Goal: Transaction & Acquisition: Subscribe to service/newsletter

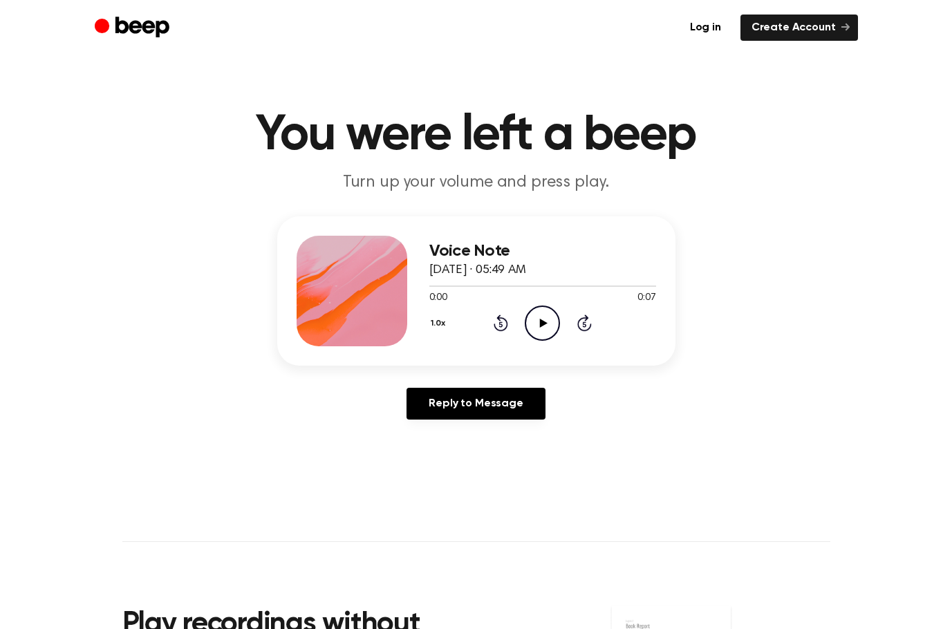
click at [543, 326] on icon "Play Audio" at bounding box center [542, 322] width 35 height 35
click at [545, 323] on icon at bounding box center [542, 323] width 6 height 9
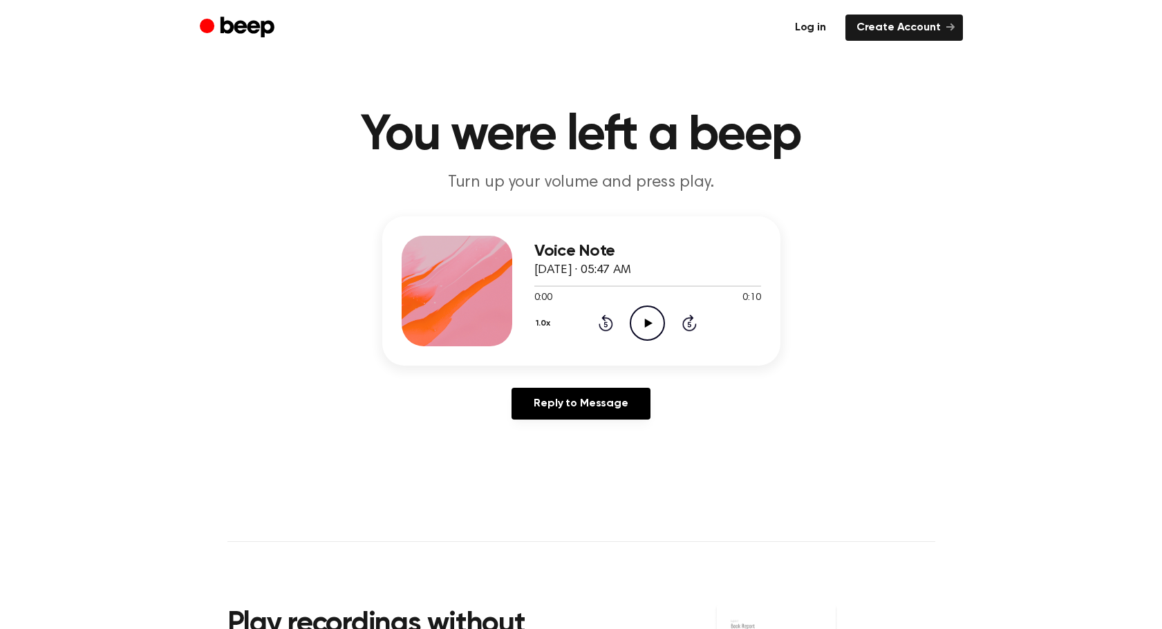
click at [818, 30] on link "Log in" at bounding box center [810, 28] width 53 height 26
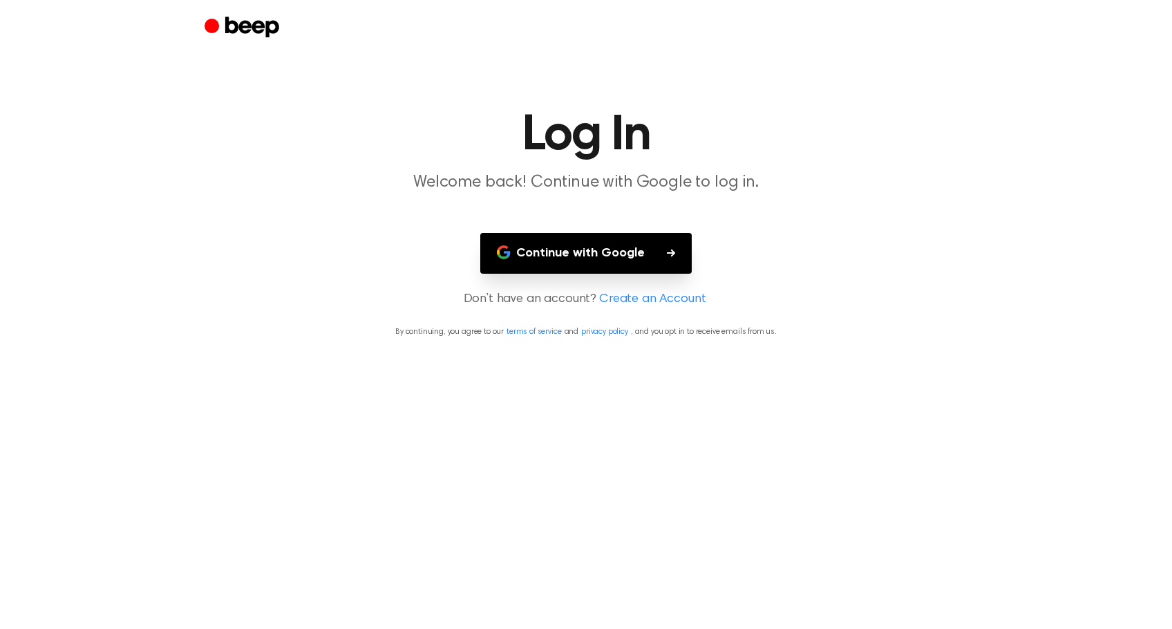
click at [572, 250] on button "Continue with Google" at bounding box center [585, 253] width 211 height 41
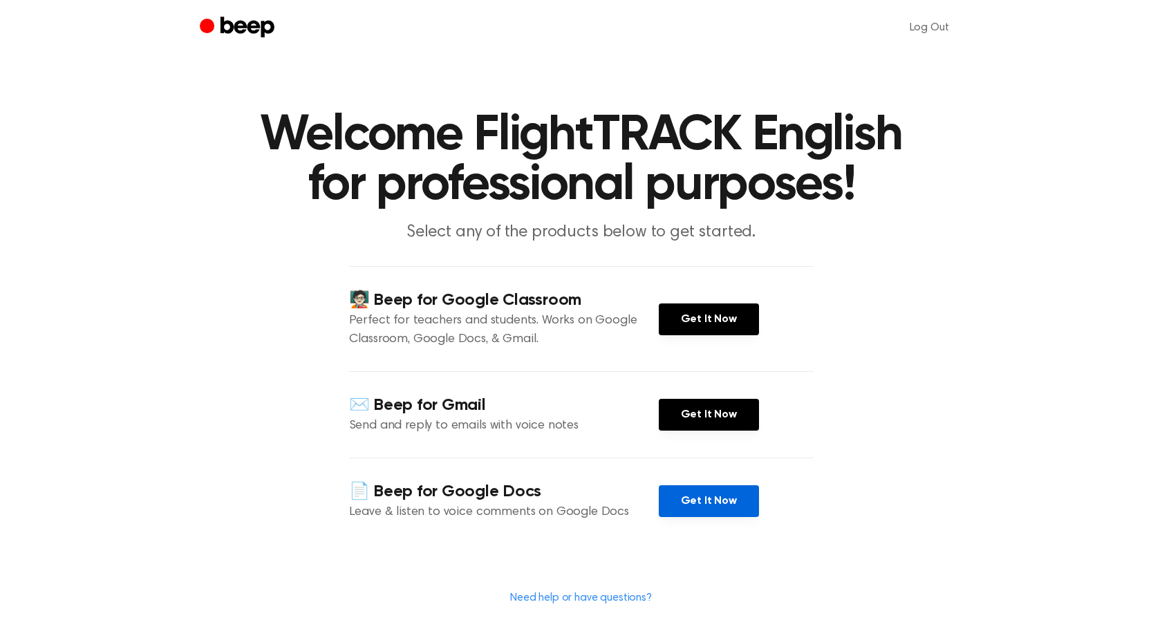
click at [696, 491] on link "Get It Now" at bounding box center [709, 501] width 100 height 32
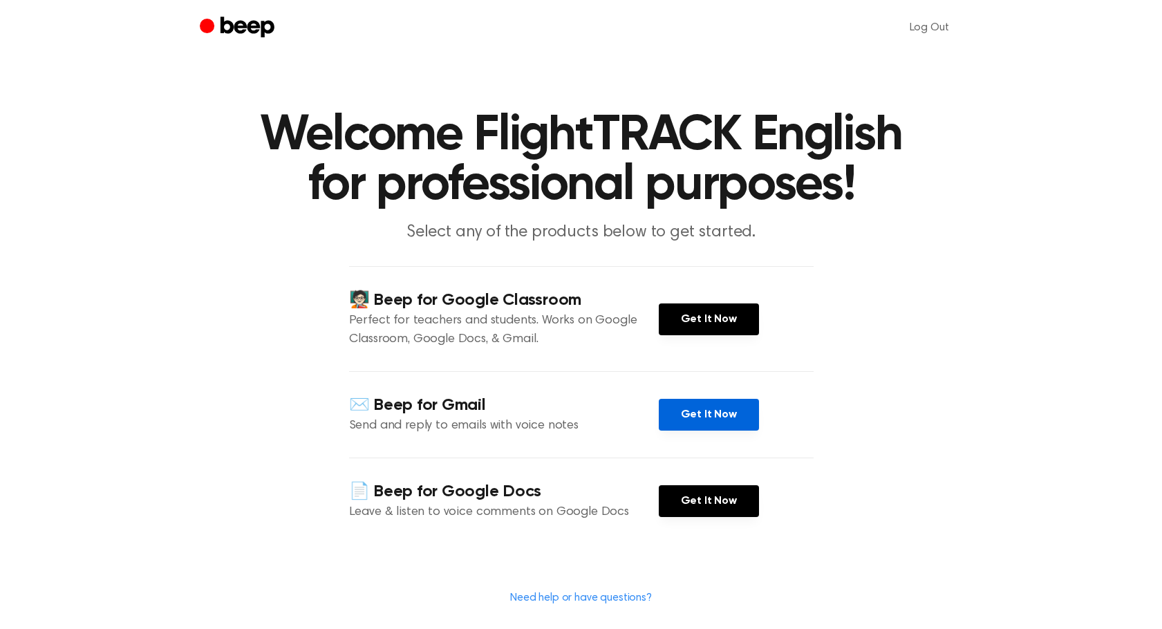
click at [726, 407] on link "Get It Now" at bounding box center [709, 415] width 100 height 32
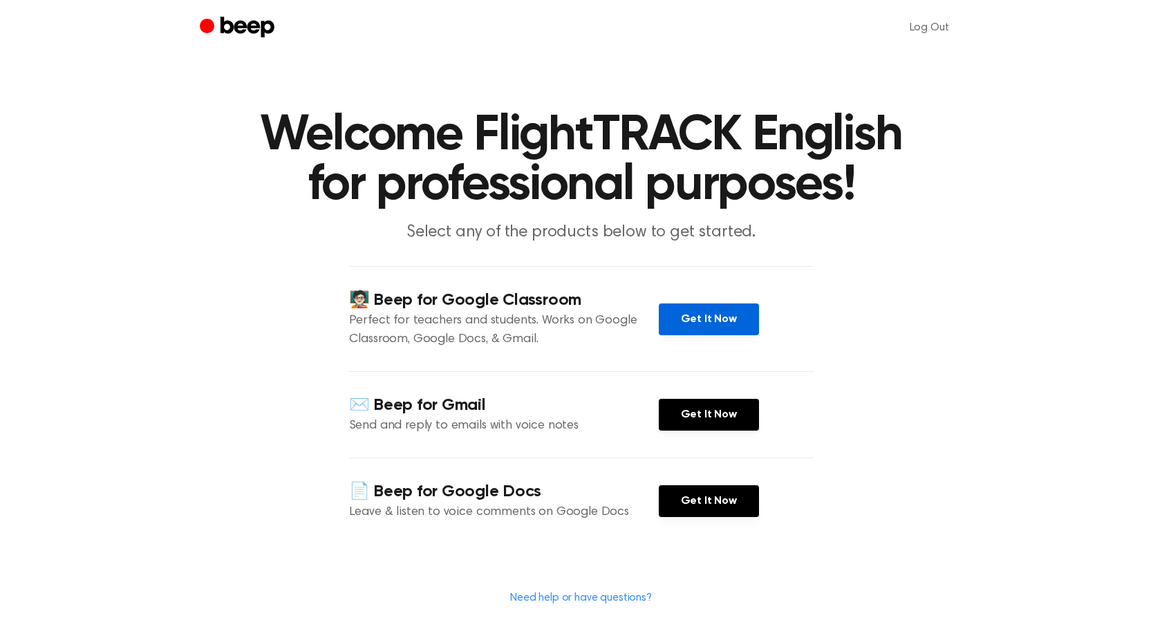
click at [715, 323] on link "Get It Now" at bounding box center [709, 319] width 100 height 32
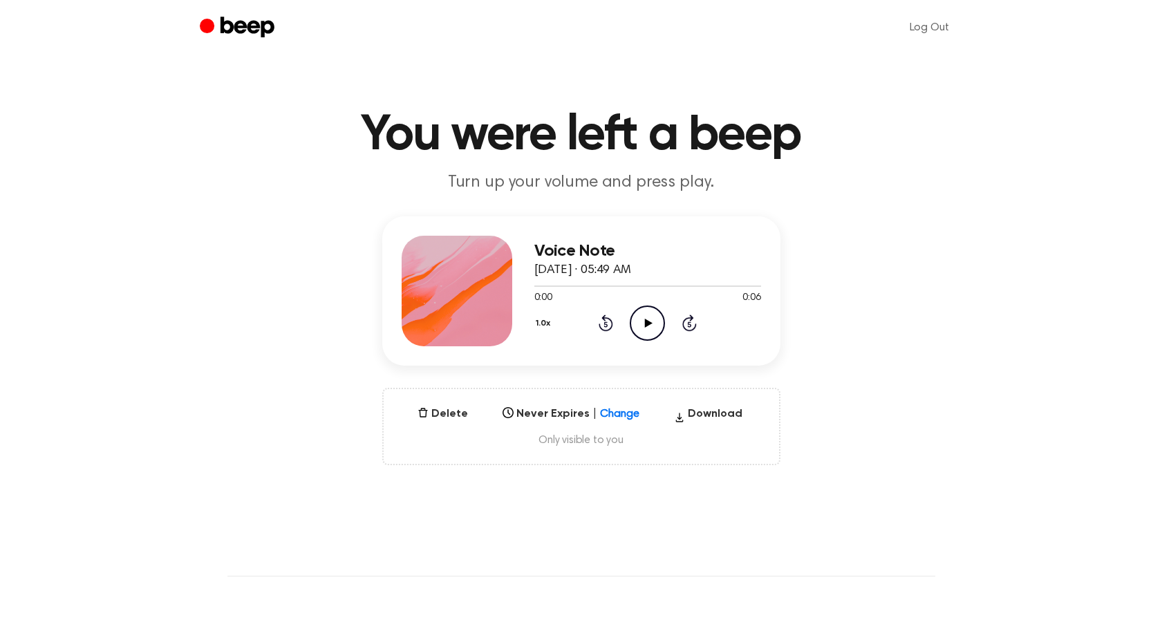
click at [594, 439] on span "Only visible to you" at bounding box center [581, 440] width 362 height 14
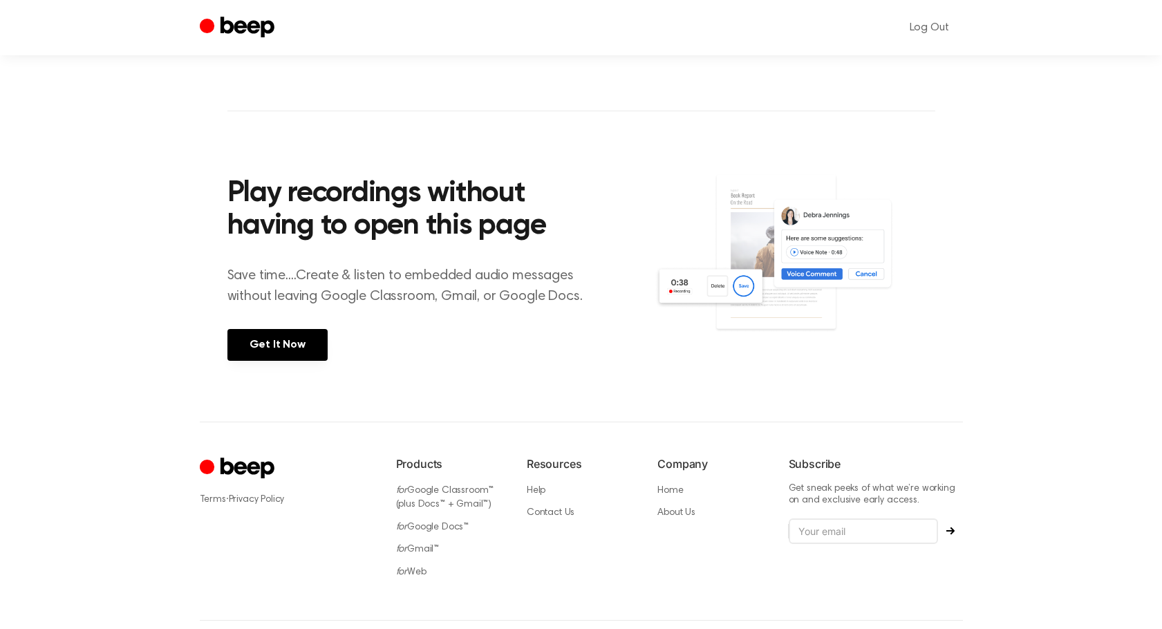
scroll to position [516, 0]
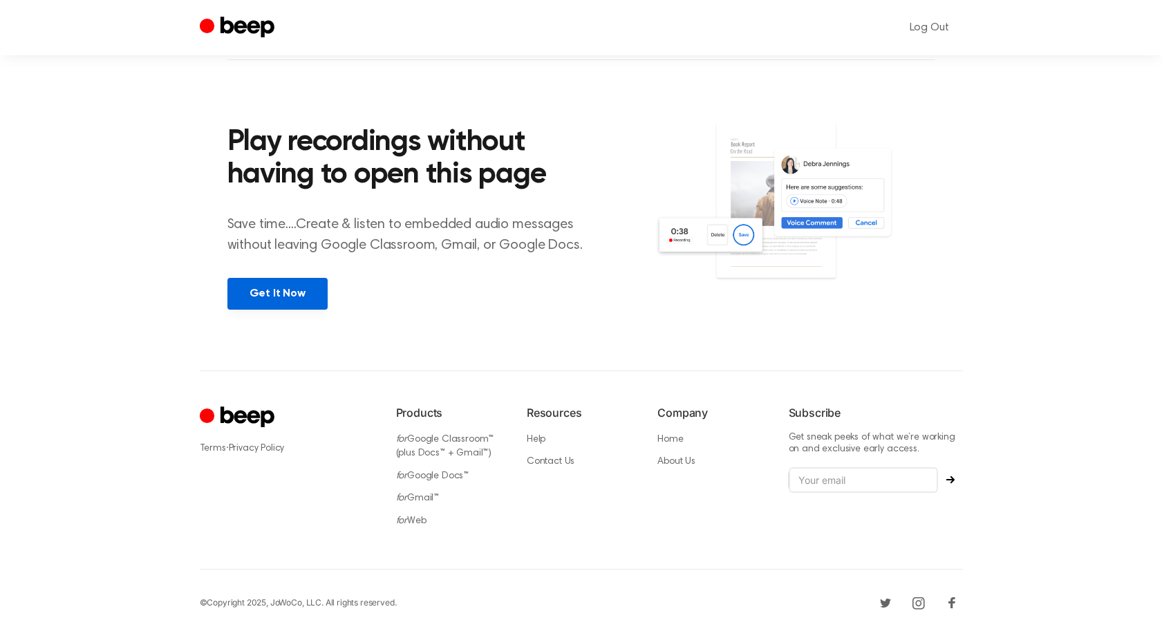
click at [272, 292] on link "Get It Now" at bounding box center [277, 294] width 100 height 32
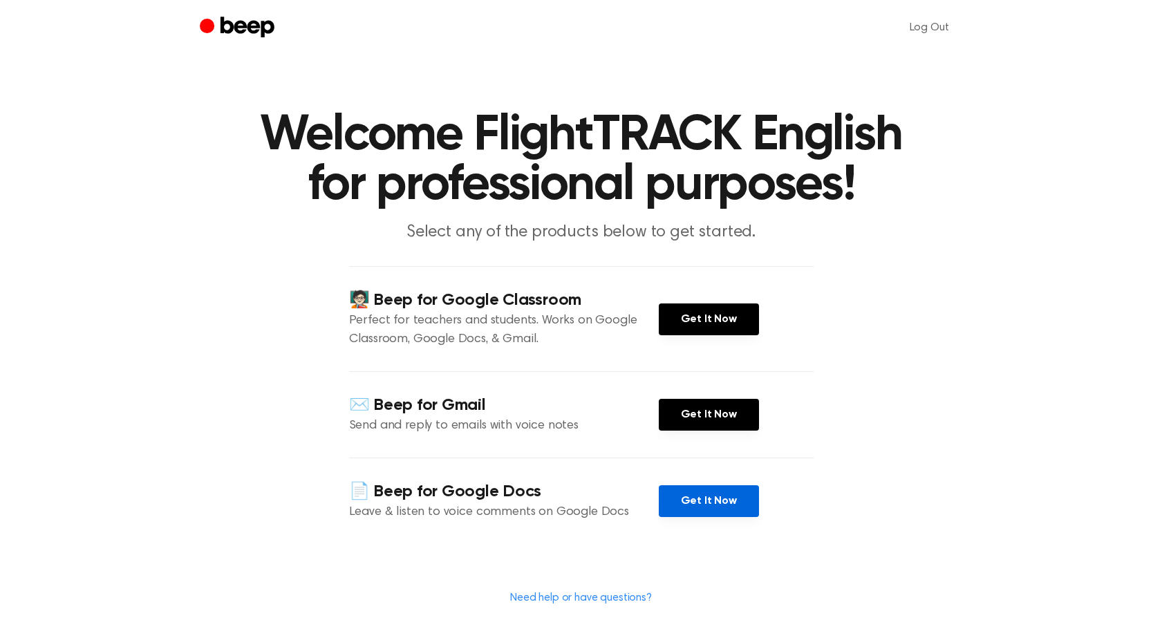
click at [707, 511] on link "Get It Now" at bounding box center [709, 501] width 100 height 32
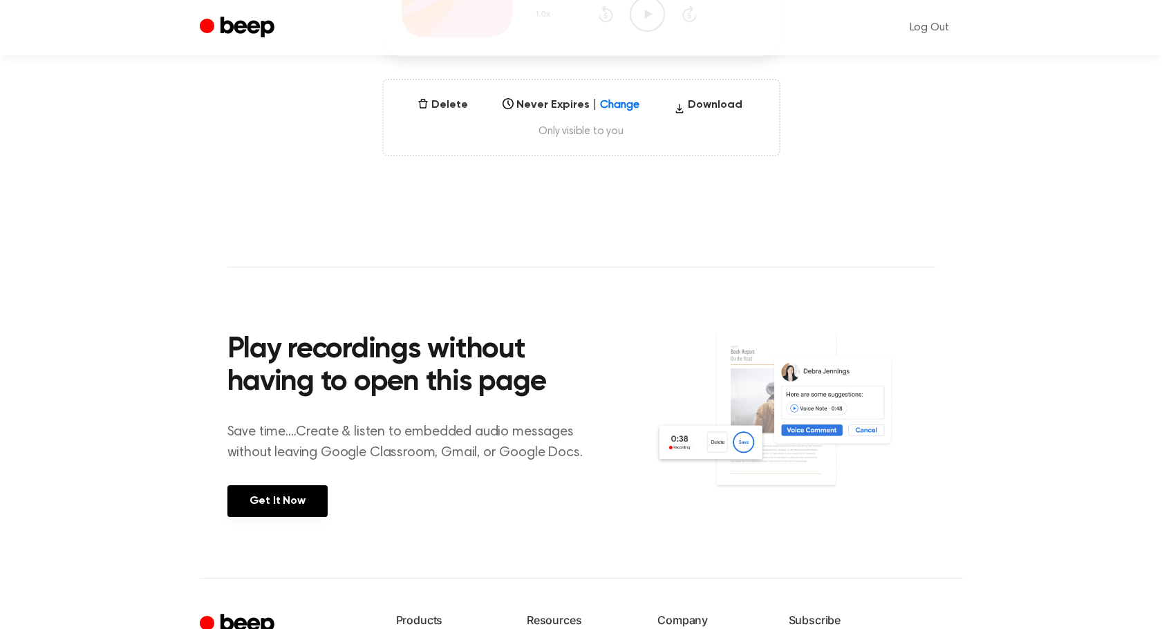
scroll to position [415, 0]
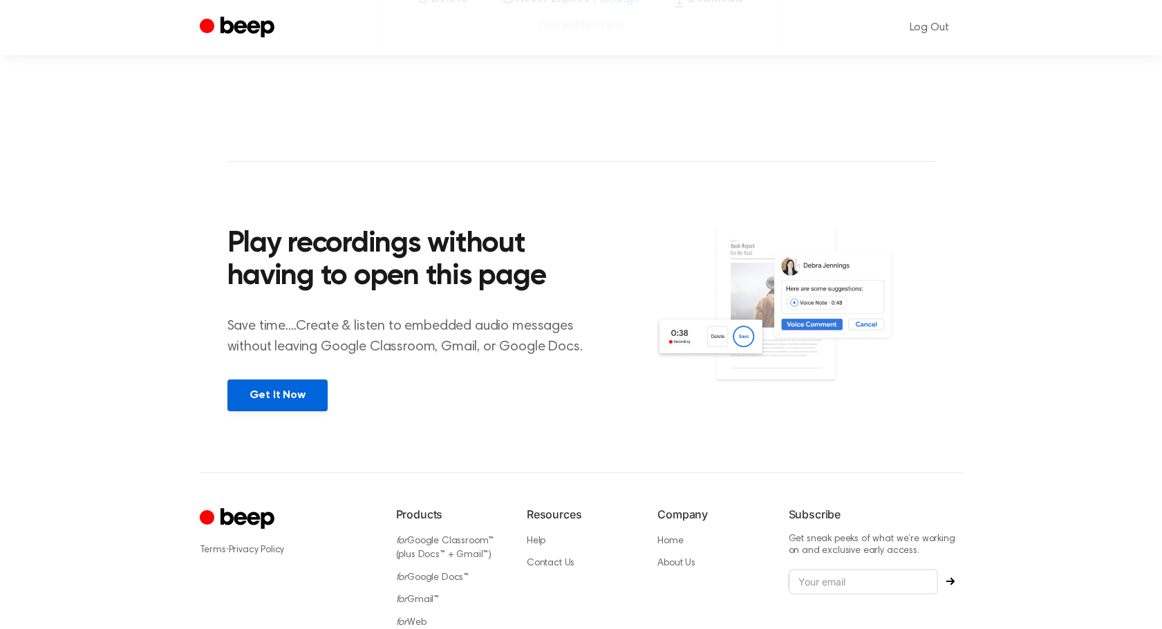
click at [282, 395] on link "Get It Now" at bounding box center [277, 395] width 100 height 32
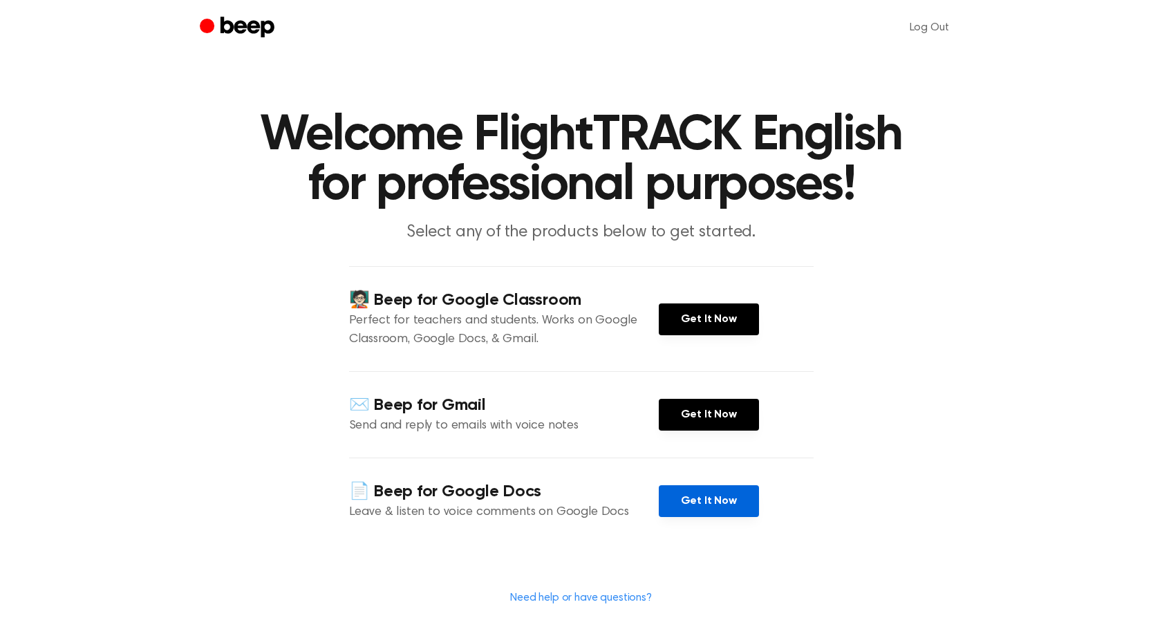
click at [715, 504] on link "Get It Now" at bounding box center [709, 501] width 100 height 32
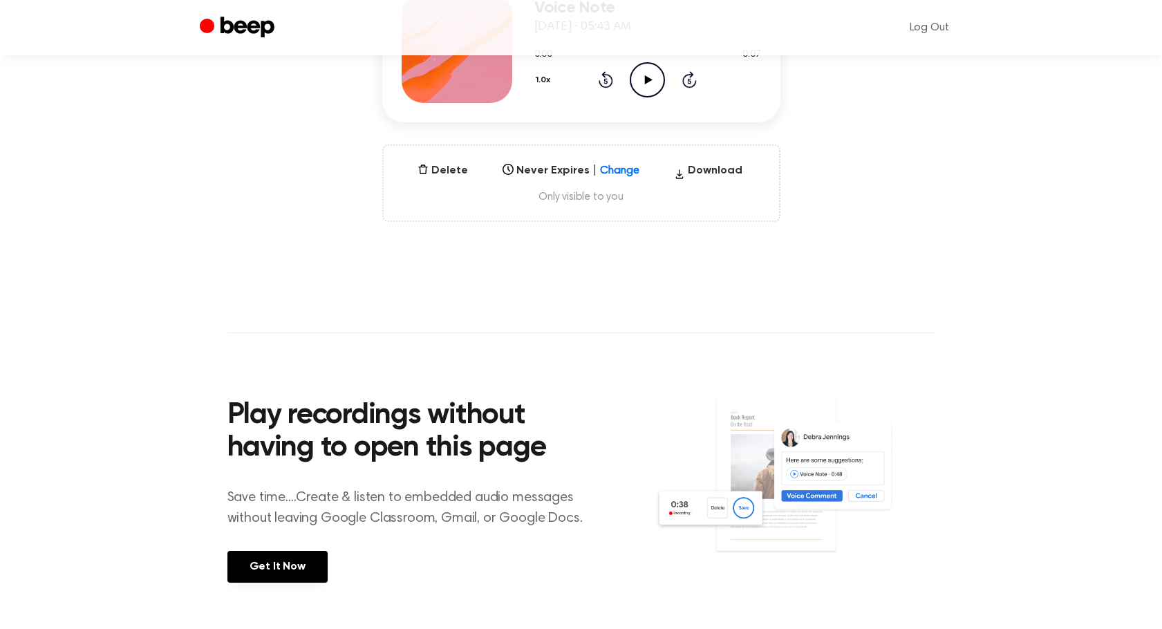
scroll to position [346, 0]
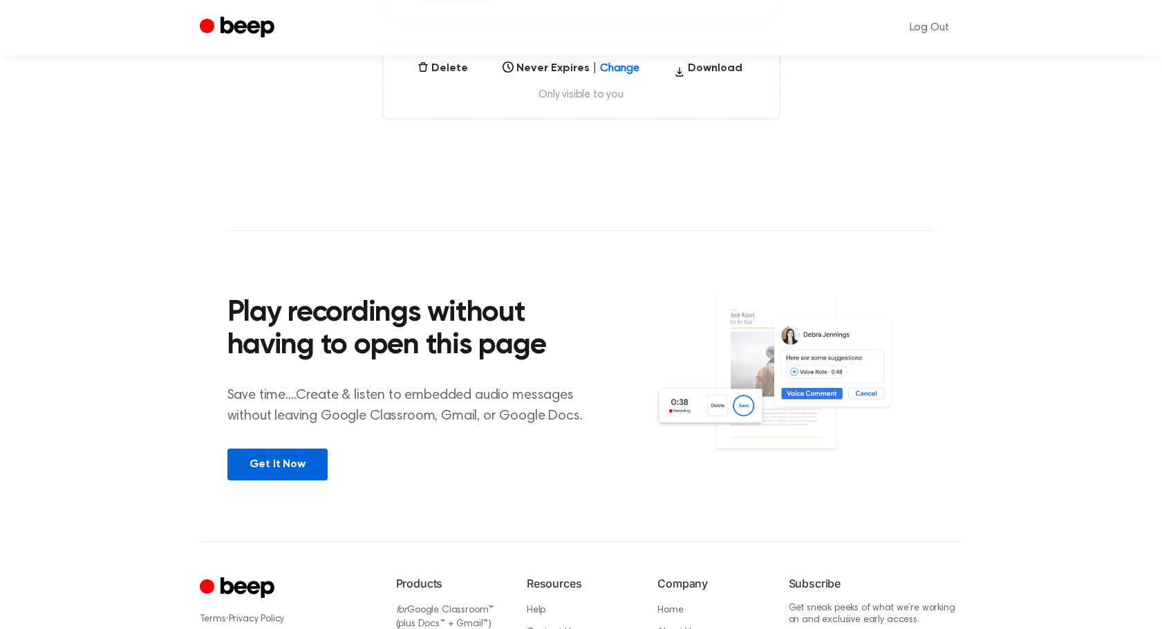
click at [260, 467] on link "Get It Now" at bounding box center [277, 465] width 100 height 32
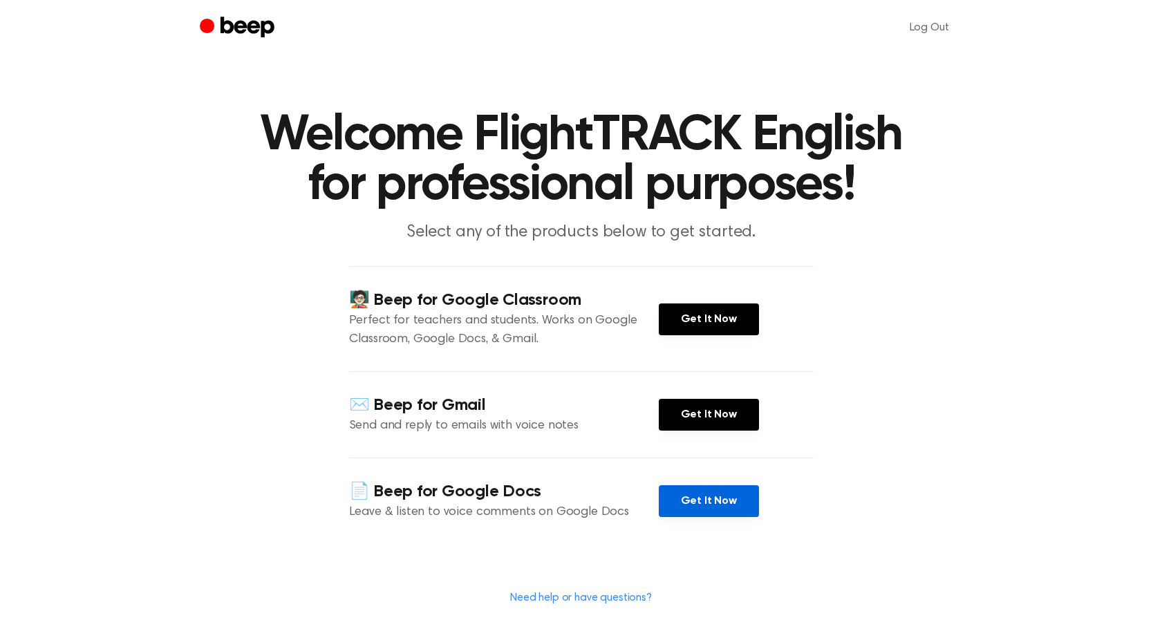
click at [712, 509] on link "Get It Now" at bounding box center [709, 501] width 100 height 32
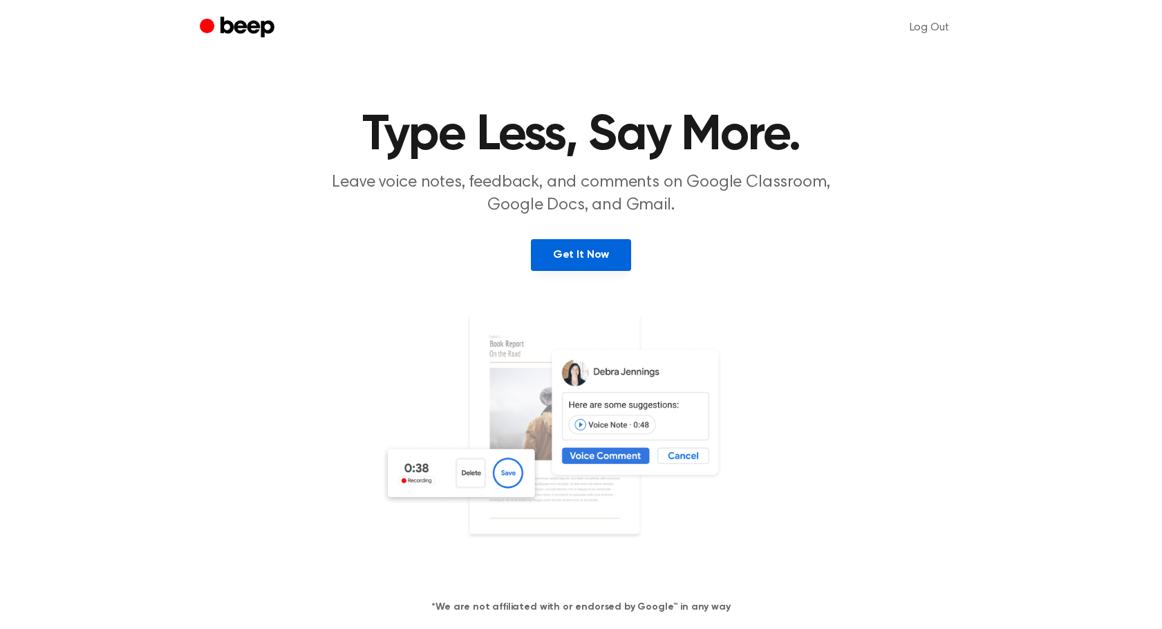
click at [586, 254] on link "Get It Now" at bounding box center [581, 255] width 100 height 32
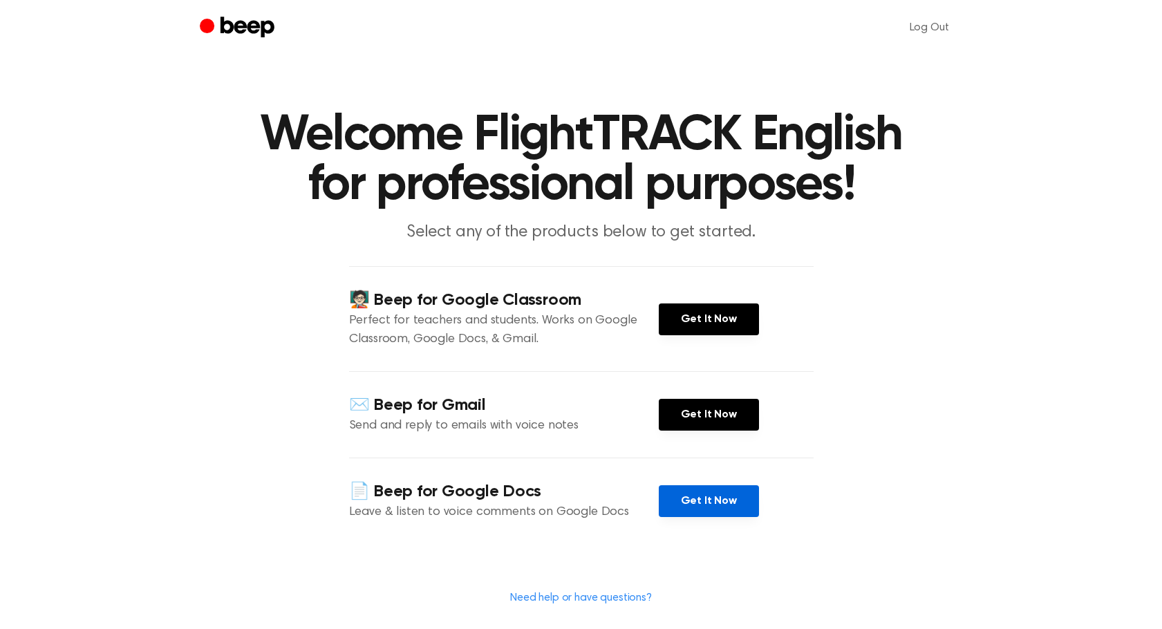
click at [718, 504] on link "Get It Now" at bounding box center [709, 501] width 100 height 32
